Goal: Transaction & Acquisition: Book appointment/travel/reservation

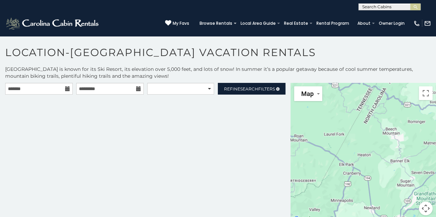
click at [65, 94] on div "**********" at bounding box center [145, 90] width 290 height 15
click at [66, 90] on icon at bounding box center [67, 88] width 5 height 5
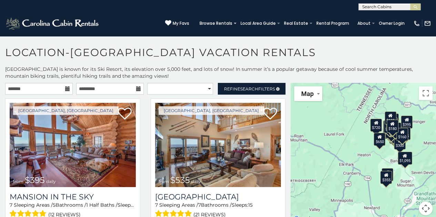
click at [66, 90] on icon at bounding box center [67, 88] width 5 height 5
click at [65, 86] on icon at bounding box center [67, 88] width 5 height 5
click at [65, 89] on icon at bounding box center [67, 88] width 5 height 5
click at [54, 89] on input "text" at bounding box center [39, 89] width 68 height 12
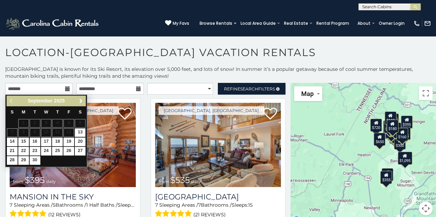
click at [79, 102] on span "Next" at bounding box center [81, 102] width 6 height 6
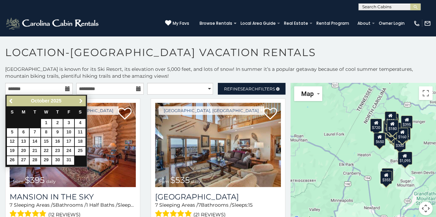
click at [79, 102] on span "Next" at bounding box center [81, 102] width 6 height 6
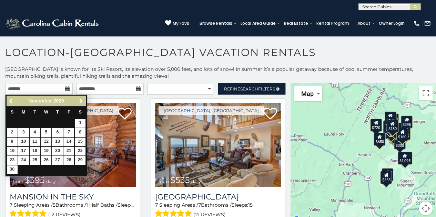
click at [79, 102] on span "Next" at bounding box center [81, 102] width 6 height 6
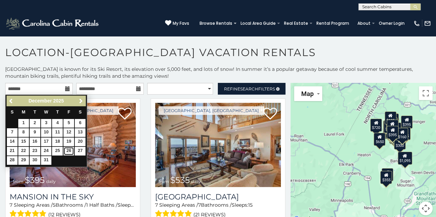
click at [69, 150] on link "26" at bounding box center [68, 151] width 11 height 9
type input "**********"
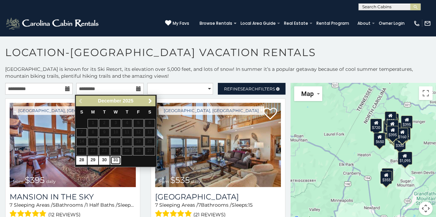
click at [115, 162] on link "31" at bounding box center [115, 160] width 11 height 9
type input "**********"
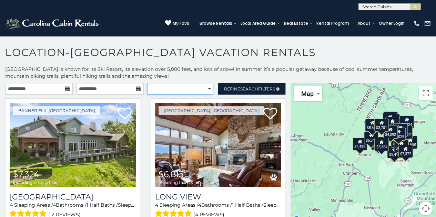
click at [206, 89] on select "**********" at bounding box center [180, 89] width 66 height 12
select select "**********"
click at [147, 83] on select "**********" at bounding box center [180, 89] width 66 height 12
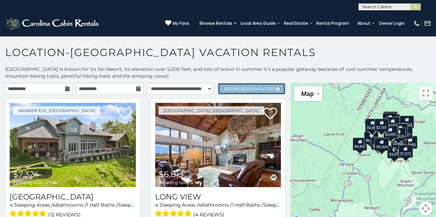
click at [268, 89] on span "Refine Search Filters" at bounding box center [249, 88] width 51 height 5
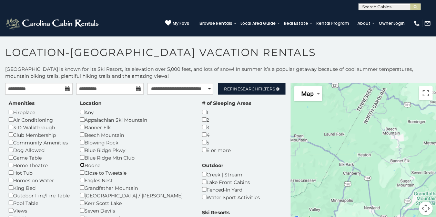
scroll to position [34, 0]
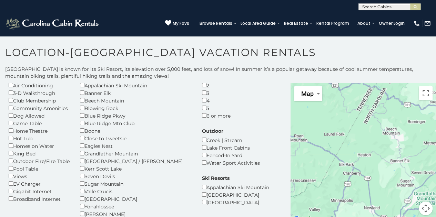
click at [83, 157] on div "Grandfather Mountain" at bounding box center [136, 154] width 112 height 8
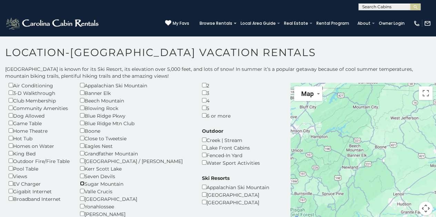
scroll to position [69, 0]
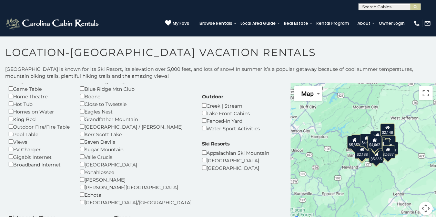
click at [202, 172] on div "[GEOGRAPHIC_DATA]" at bounding box center [235, 168] width 67 height 8
click at [202, 166] on div "[GEOGRAPHIC_DATA]" at bounding box center [235, 168] width 67 height 8
click at [202, 171] on div "[GEOGRAPHIC_DATA]" at bounding box center [235, 168] width 67 height 8
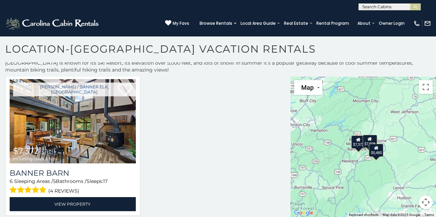
scroll to position [423, 0]
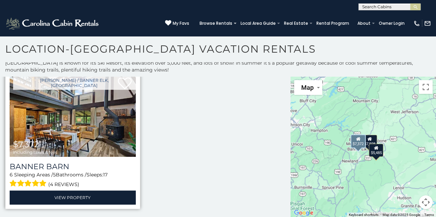
click at [53, 151] on span "including taxes & fees" at bounding box center [35, 152] width 44 height 4
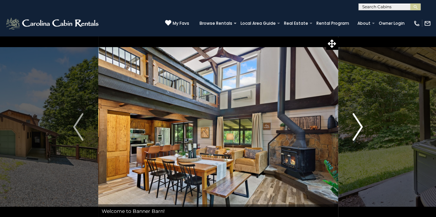
click at [358, 128] on img "Next" at bounding box center [357, 127] width 10 height 28
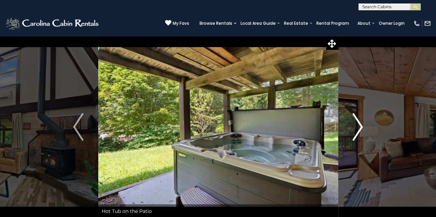
click at [352, 117] on img "Next" at bounding box center [357, 127] width 10 height 28
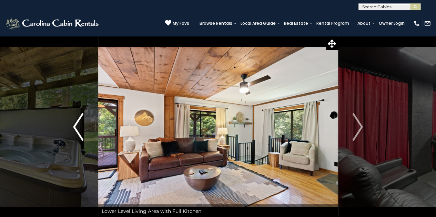
click at [79, 132] on img "Previous" at bounding box center [78, 127] width 10 height 28
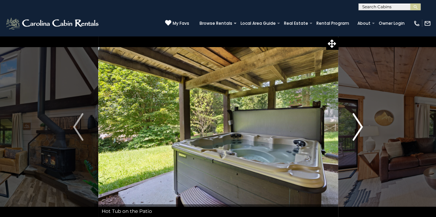
click at [364, 127] on button "Next" at bounding box center [358, 127] width 40 height 183
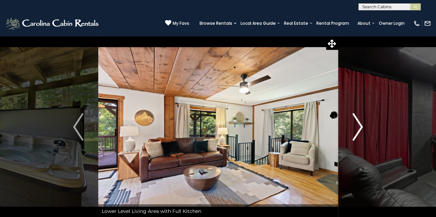
click at [358, 126] on img "Next" at bounding box center [357, 127] width 10 height 28
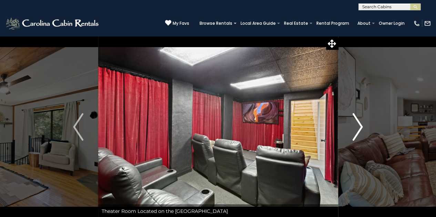
click at [358, 126] on img "Next" at bounding box center [357, 127] width 10 height 28
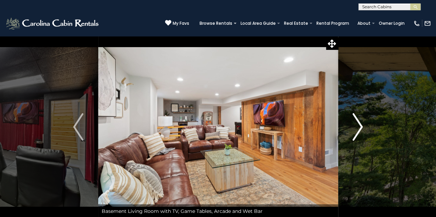
click at [357, 126] on img "Next" at bounding box center [357, 127] width 10 height 28
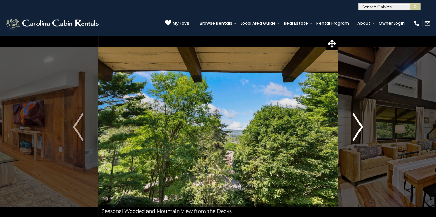
click at [357, 126] on img "Next" at bounding box center [357, 127] width 10 height 28
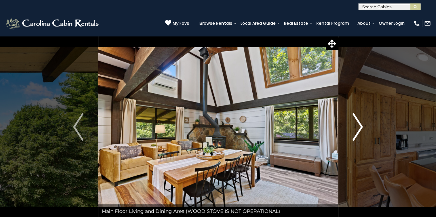
click at [357, 126] on img "Next" at bounding box center [357, 127] width 10 height 28
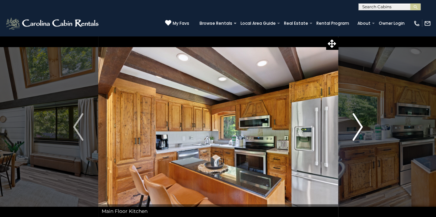
click at [357, 126] on img "Next" at bounding box center [357, 127] width 10 height 28
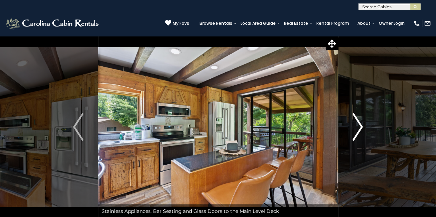
click at [357, 126] on img "Next" at bounding box center [357, 127] width 10 height 28
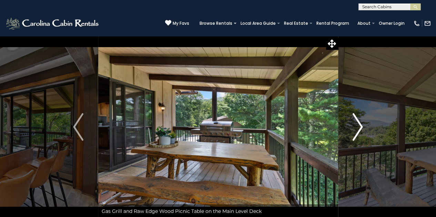
click at [357, 126] on img "Next" at bounding box center [357, 127] width 10 height 28
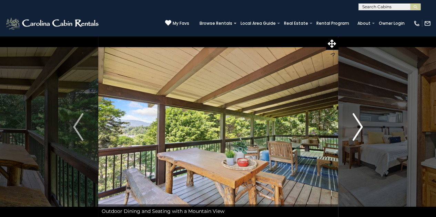
click at [357, 126] on img "Next" at bounding box center [357, 127] width 10 height 28
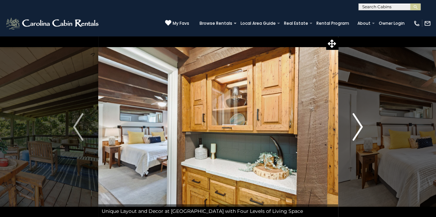
click at [357, 126] on img "Next" at bounding box center [357, 127] width 10 height 28
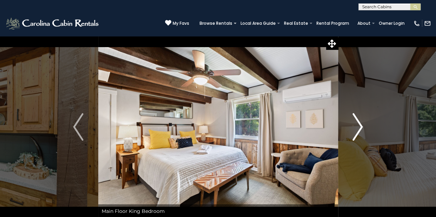
click at [357, 126] on img "Next" at bounding box center [357, 127] width 10 height 28
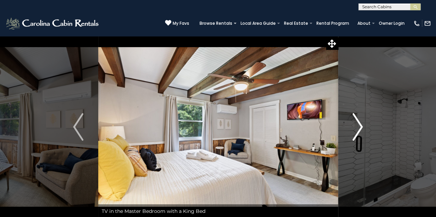
click at [357, 126] on img "Next" at bounding box center [357, 127] width 10 height 28
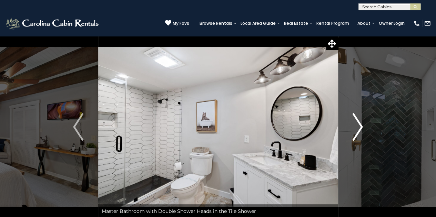
click at [357, 126] on img "Next" at bounding box center [357, 127] width 10 height 28
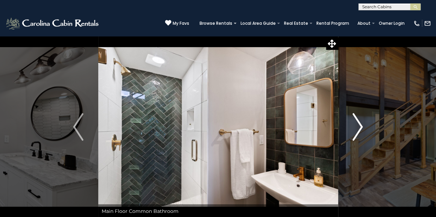
click at [357, 126] on img "Next" at bounding box center [357, 127] width 10 height 28
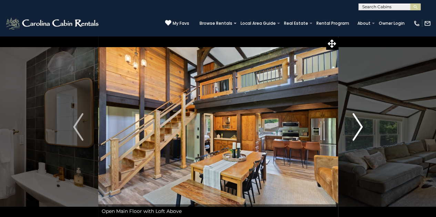
click at [360, 128] on img "Next" at bounding box center [357, 127] width 10 height 28
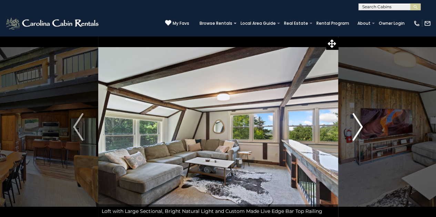
click at [360, 128] on img "Next" at bounding box center [357, 127] width 10 height 28
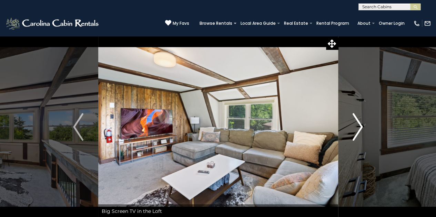
click at [371, 130] on button "Next" at bounding box center [358, 127] width 40 height 183
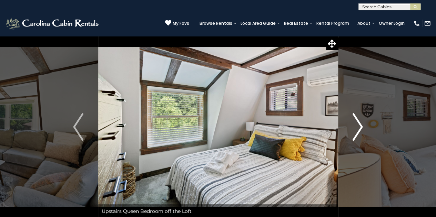
click at [360, 129] on img "Next" at bounding box center [357, 127] width 10 height 28
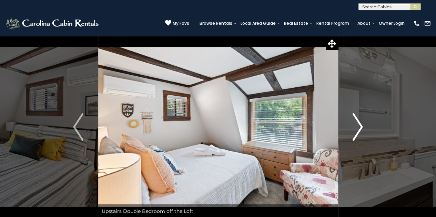
click at [359, 130] on img "Next" at bounding box center [357, 127] width 10 height 28
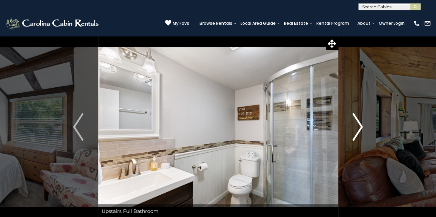
click at [359, 120] on img "Next" at bounding box center [357, 127] width 10 height 28
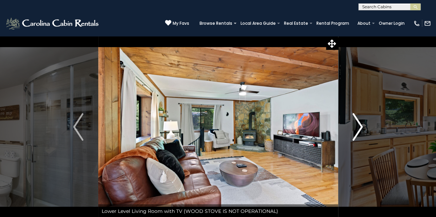
click at [359, 123] on img "Next" at bounding box center [357, 127] width 10 height 28
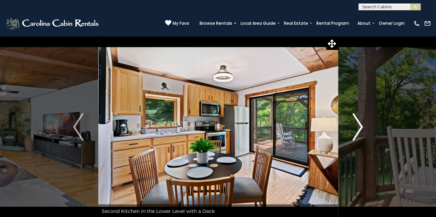
click at [359, 123] on img "Next" at bounding box center [357, 127] width 10 height 28
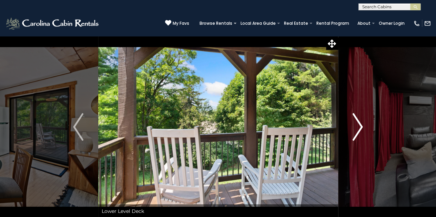
click at [359, 123] on img "Next" at bounding box center [357, 127] width 10 height 28
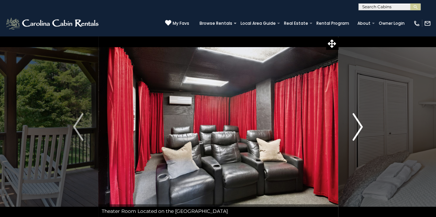
click at [359, 123] on img "Next" at bounding box center [357, 127] width 10 height 28
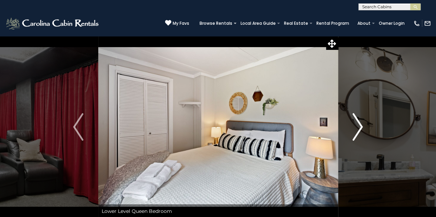
click at [359, 123] on img "Next" at bounding box center [357, 127] width 10 height 28
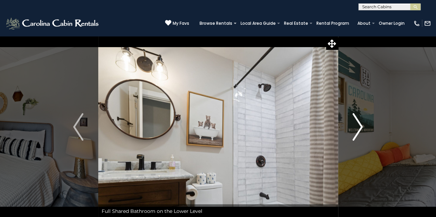
click at [359, 123] on img "Next" at bounding box center [357, 127] width 10 height 28
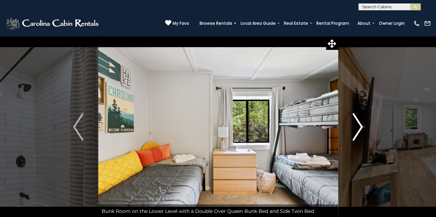
click at [359, 123] on img "Next" at bounding box center [357, 127] width 10 height 28
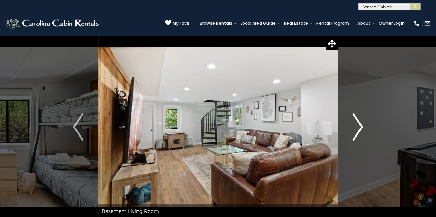
click at [359, 123] on img "Next" at bounding box center [357, 127] width 10 height 28
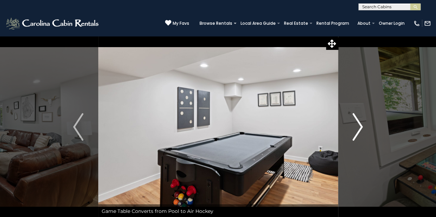
click at [359, 123] on img "Next" at bounding box center [357, 127] width 10 height 28
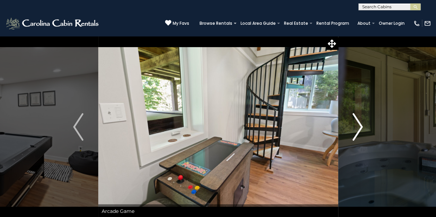
click at [359, 122] on img "Next" at bounding box center [357, 127] width 10 height 28
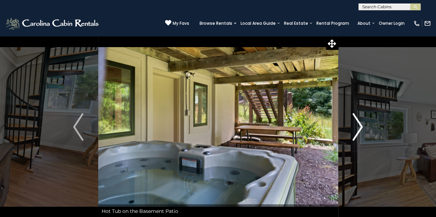
click at [358, 122] on img "Next" at bounding box center [357, 127] width 10 height 28
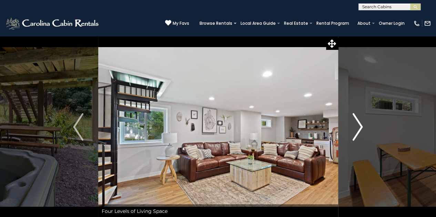
click at [358, 122] on img "Next" at bounding box center [357, 127] width 10 height 28
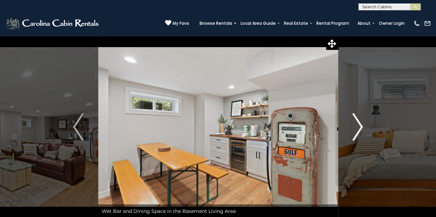
click at [358, 122] on img "Next" at bounding box center [357, 127] width 10 height 28
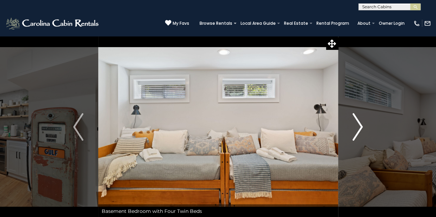
click at [358, 122] on img "Next" at bounding box center [357, 127] width 10 height 28
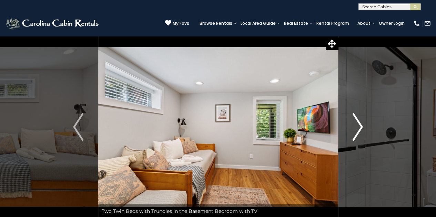
click at [358, 122] on img "Next" at bounding box center [357, 127] width 10 height 28
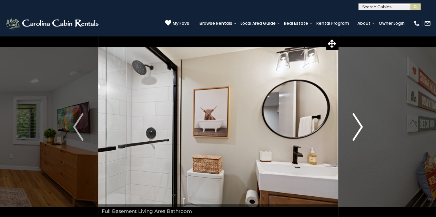
click at [358, 122] on img "Next" at bounding box center [357, 127] width 10 height 28
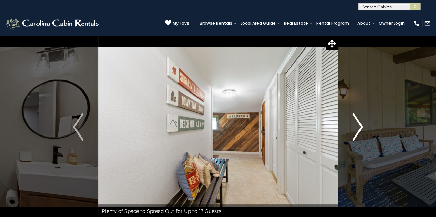
click at [358, 122] on img "Next" at bounding box center [357, 127] width 10 height 28
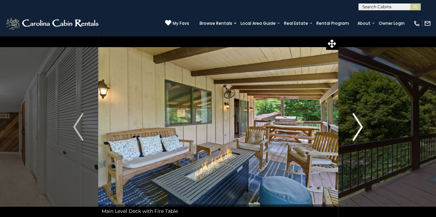
click at [358, 122] on img "Next" at bounding box center [357, 127] width 10 height 28
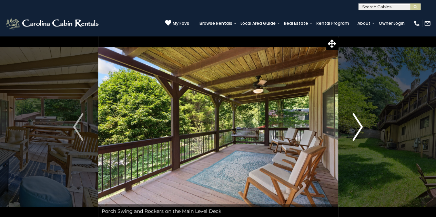
click at [358, 122] on img "Next" at bounding box center [357, 127] width 10 height 28
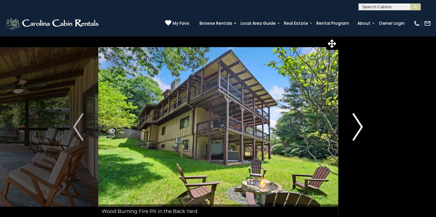
click at [358, 122] on img "Next" at bounding box center [357, 127] width 10 height 28
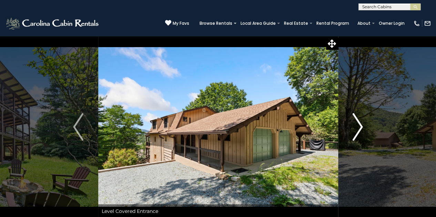
click at [357, 122] on img "Next" at bounding box center [357, 127] width 10 height 28
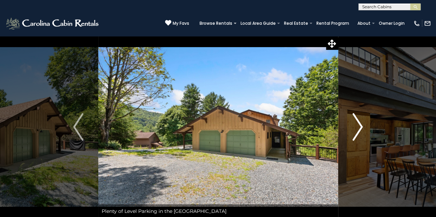
click at [353, 132] on img "Next" at bounding box center [357, 127] width 10 height 28
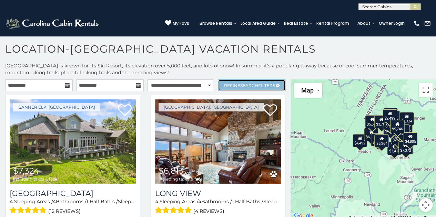
click at [263, 84] on span "Refine Search Filters" at bounding box center [249, 85] width 51 height 5
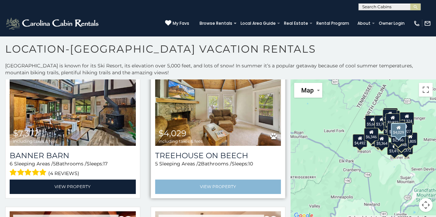
scroll to position [1894, 0]
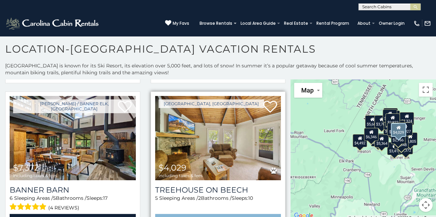
click at [215, 134] on img at bounding box center [218, 138] width 126 height 84
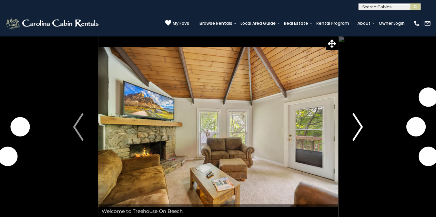
click at [354, 123] on img "Next" at bounding box center [357, 127] width 10 height 28
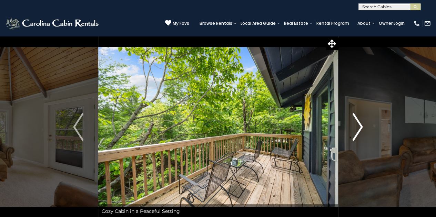
click at [357, 126] on img "Next" at bounding box center [357, 127] width 10 height 28
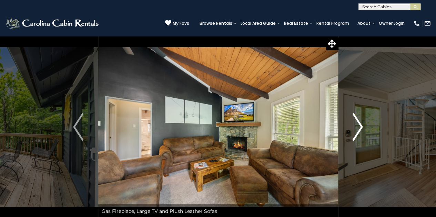
click at [357, 126] on img "Next" at bounding box center [357, 127] width 10 height 28
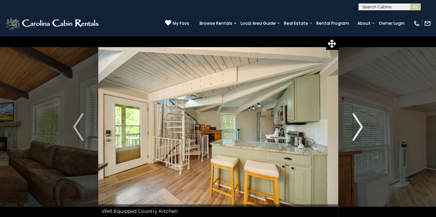
click at [357, 126] on img "Next" at bounding box center [357, 127] width 10 height 28
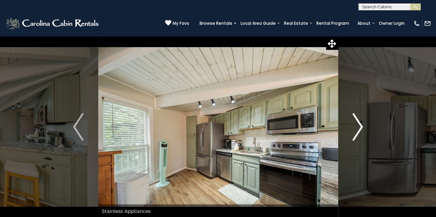
click at [357, 126] on img "Next" at bounding box center [357, 127] width 10 height 28
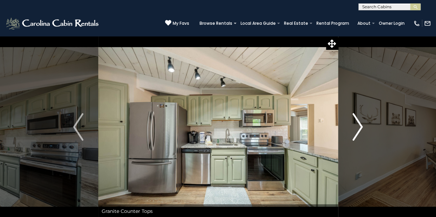
click at [357, 126] on img "Next" at bounding box center [357, 127] width 10 height 28
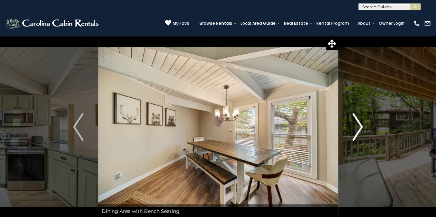
click at [357, 126] on img "Next" at bounding box center [357, 127] width 10 height 28
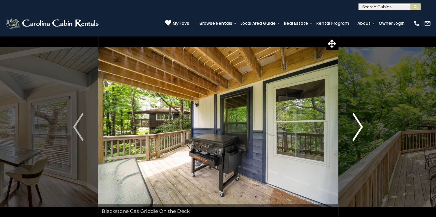
click at [357, 126] on img "Next" at bounding box center [357, 127] width 10 height 28
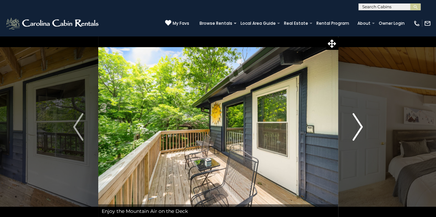
click at [357, 126] on img "Next" at bounding box center [357, 127] width 10 height 28
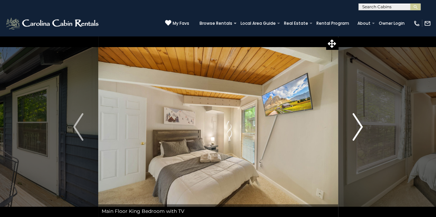
click at [357, 126] on img "Next" at bounding box center [357, 127] width 10 height 28
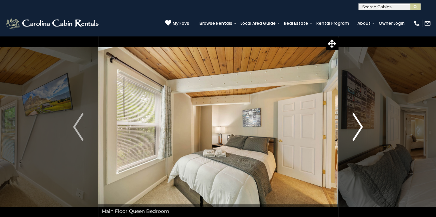
click at [357, 126] on img "Next" at bounding box center [357, 127] width 10 height 28
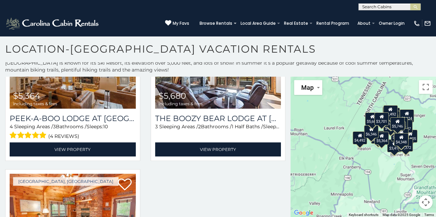
scroll to position [1982, 0]
